Goal: Find contact information: Find contact information

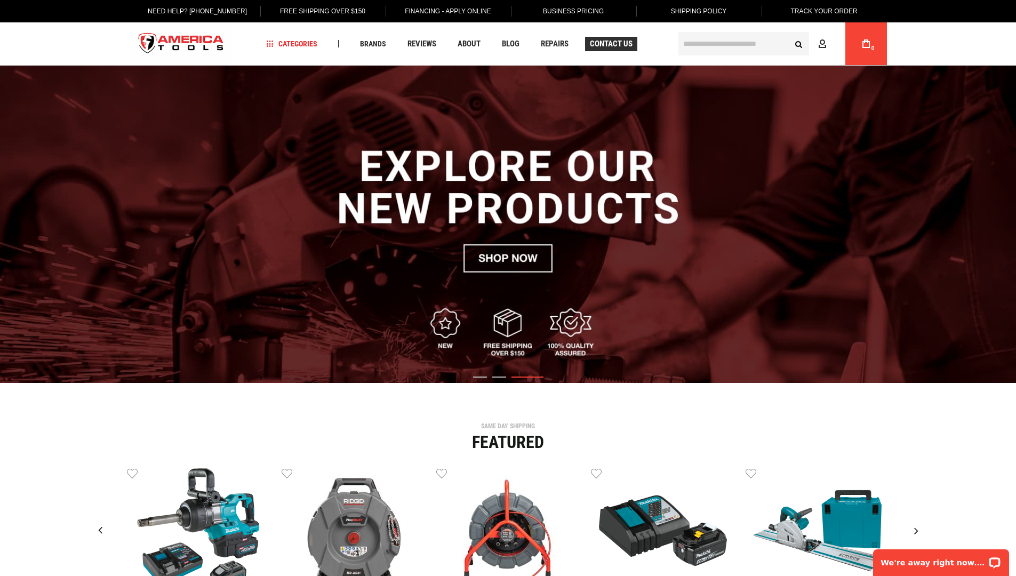
click at [614, 43] on span "Contact Us" at bounding box center [611, 44] width 43 height 8
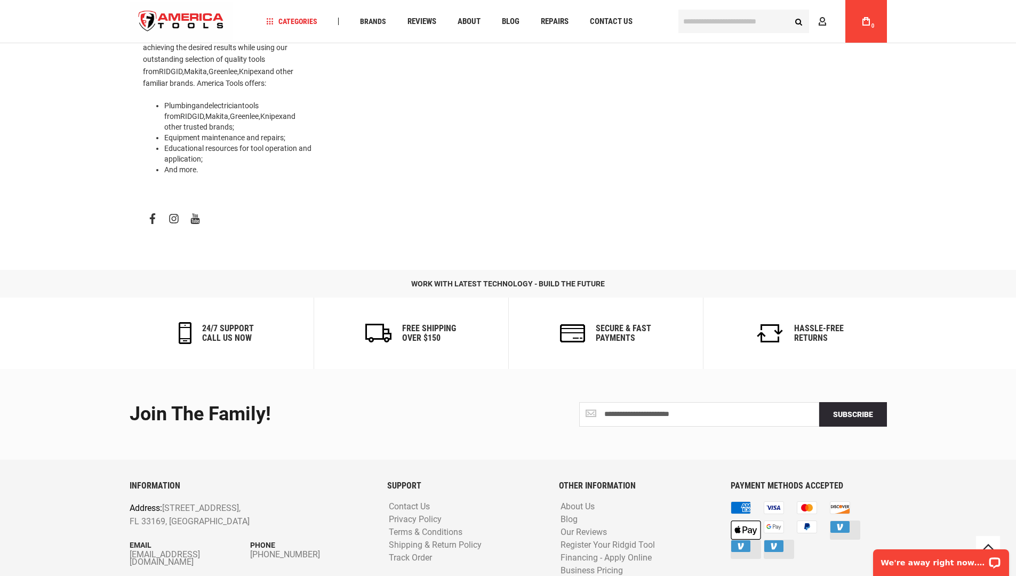
scroll to position [435, 0]
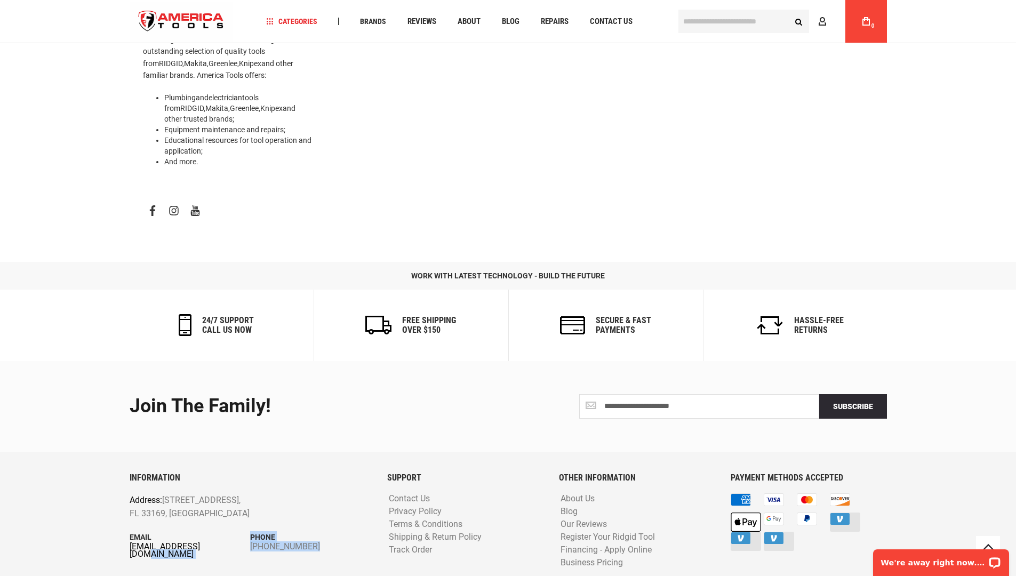
drag, startPoint x: 126, startPoint y: 510, endPoint x: 209, endPoint y: 512, distance: 83.2
click at [209, 512] on div "INFORMATION Address: [STREET_ADDRESS] Email [EMAIL_ADDRESS][DOMAIN_NAME] Phone …" at bounding box center [251, 530] width 258 height 114
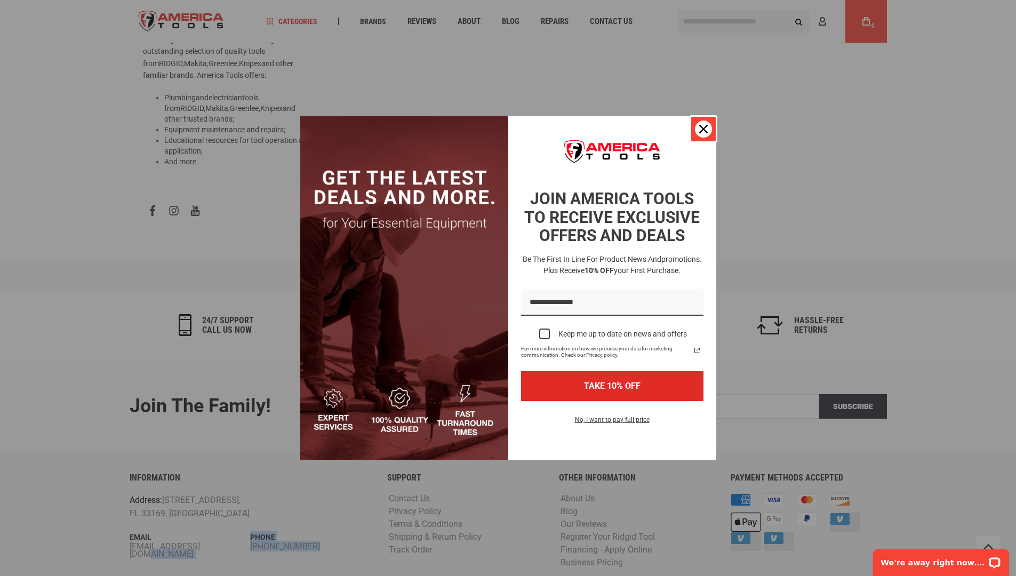
click at [701, 133] on icon "close icon" at bounding box center [703, 129] width 9 height 9
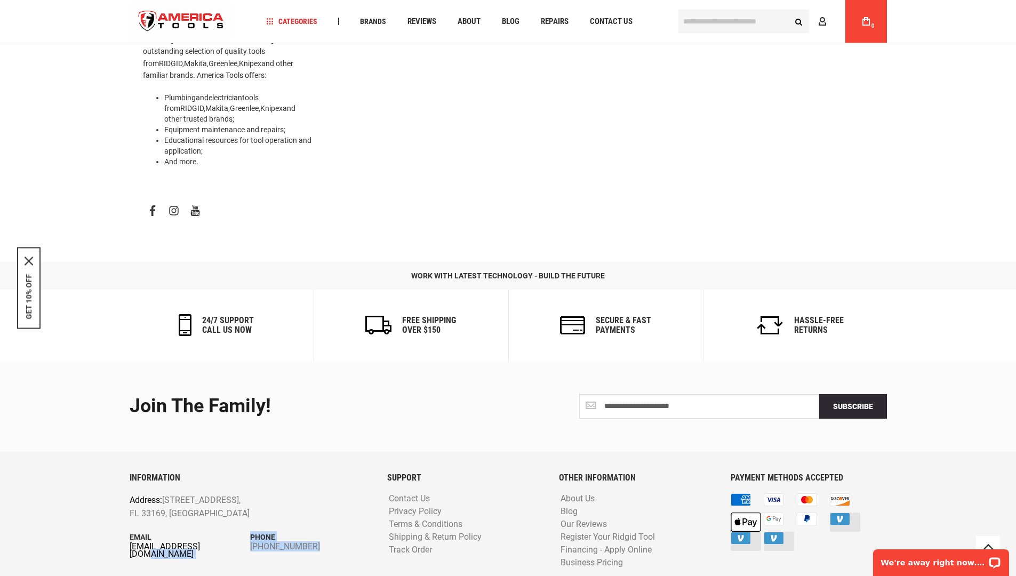
click at [230, 543] on link "[EMAIL_ADDRESS][DOMAIN_NAME]" at bounding box center [190, 550] width 121 height 15
click at [62, 0] on div "Language English Español Need Help? +1 305-513-9914 Free Shipping Over $150 Fin…" at bounding box center [508, 21] width 1016 height 43
click at [22, 15] on div "Language English Español Need Help? +1 305-513-9914 Free Shipping Over $150 Fin…" at bounding box center [508, 21] width 1016 height 43
click at [0, 0] on div "Language English Español Need Help? +1 305-513-9914 Free Shipping Over $150 Fin…" at bounding box center [508, 21] width 1016 height 43
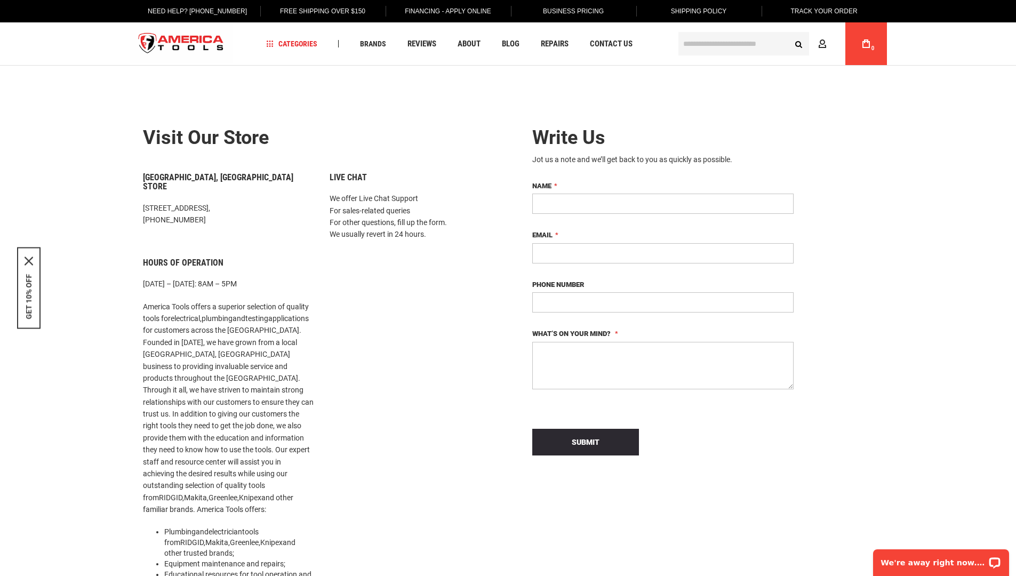
scroll to position [0, 0]
